Goal: Information Seeking & Learning: Learn about a topic

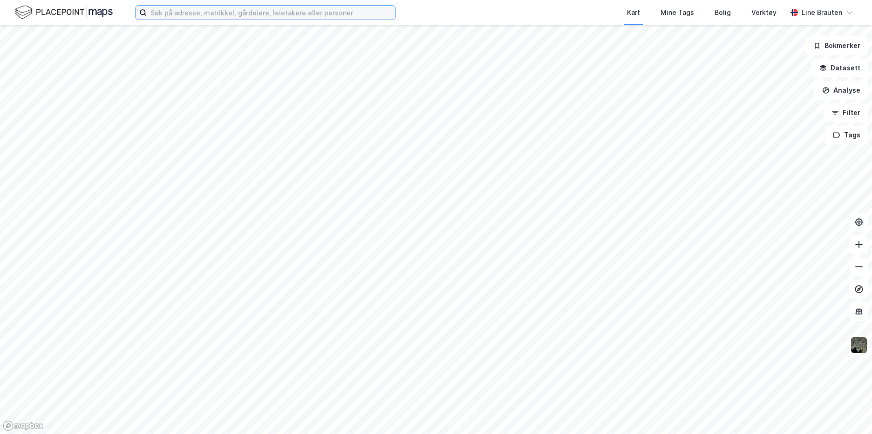
click at [219, 14] on input at bounding box center [271, 13] width 249 height 14
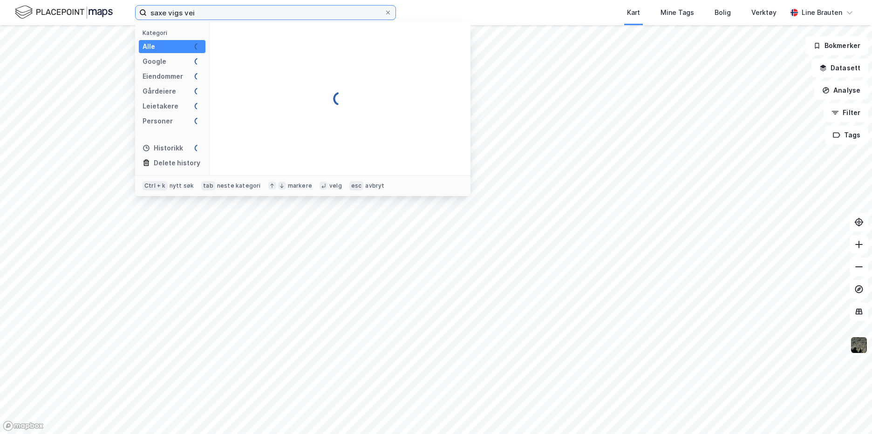
type input "saxe vigs vei"
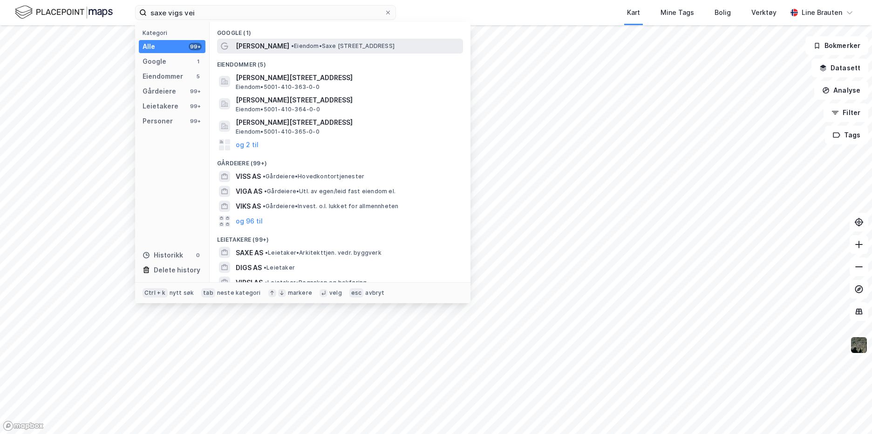
click at [297, 45] on span "• Eiendom • [STREET_ADDRESS]" at bounding box center [342, 45] width 103 height 7
